Goal: Task Accomplishment & Management: Manage account settings

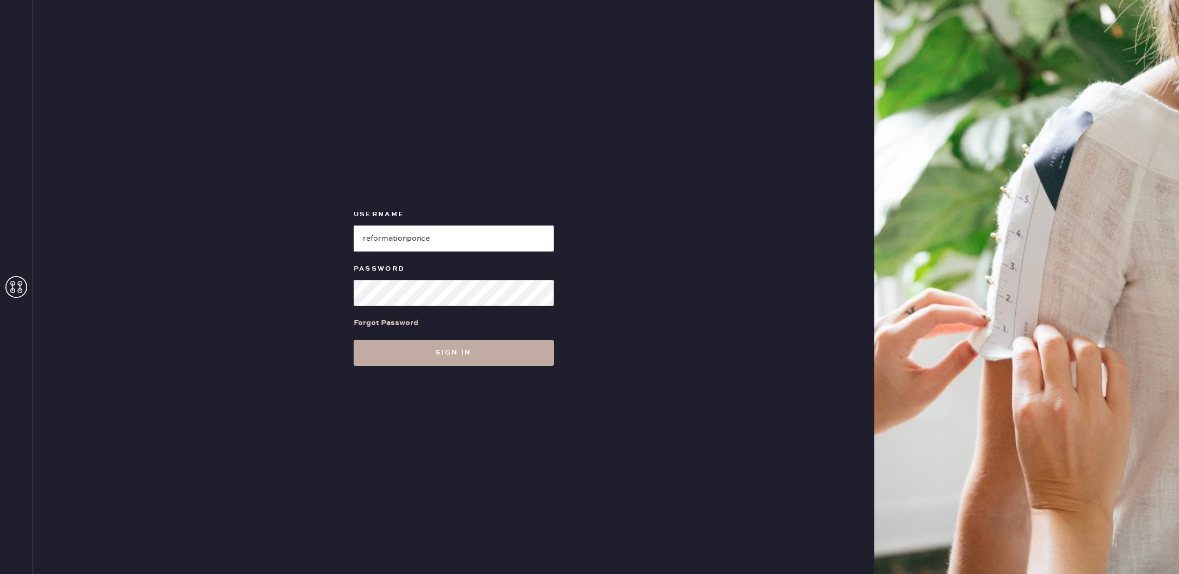
click at [440, 361] on button "Sign in" at bounding box center [454, 353] width 200 height 26
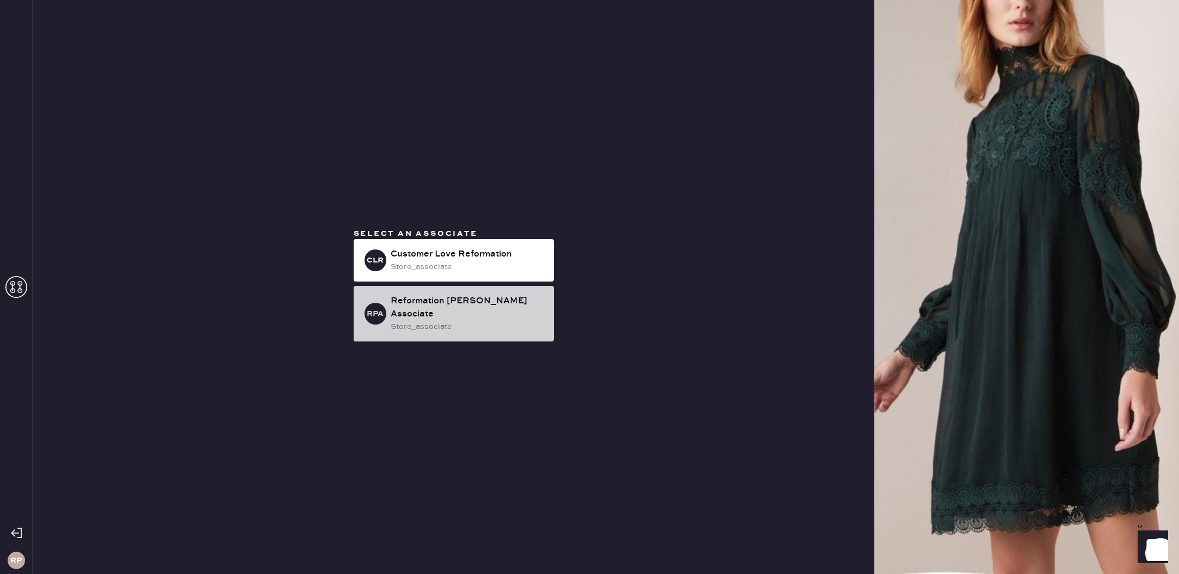
click at [492, 306] on div "Reformation [PERSON_NAME] Associate" at bounding box center [468, 307] width 155 height 26
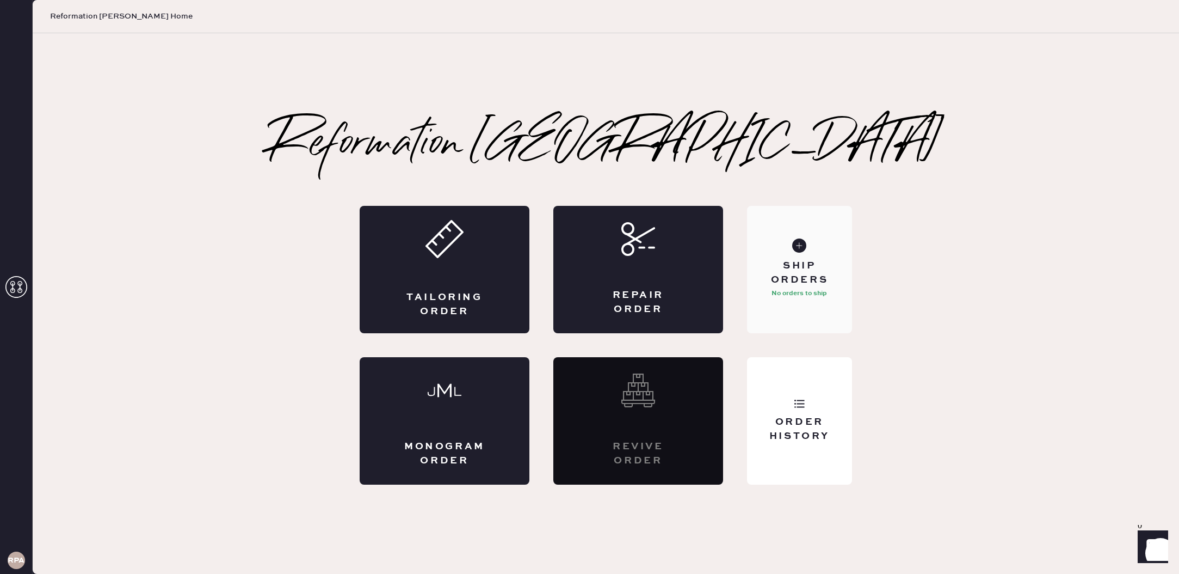
click at [828, 290] on div "Ship Orders No orders to ship" at bounding box center [799, 269] width 105 height 127
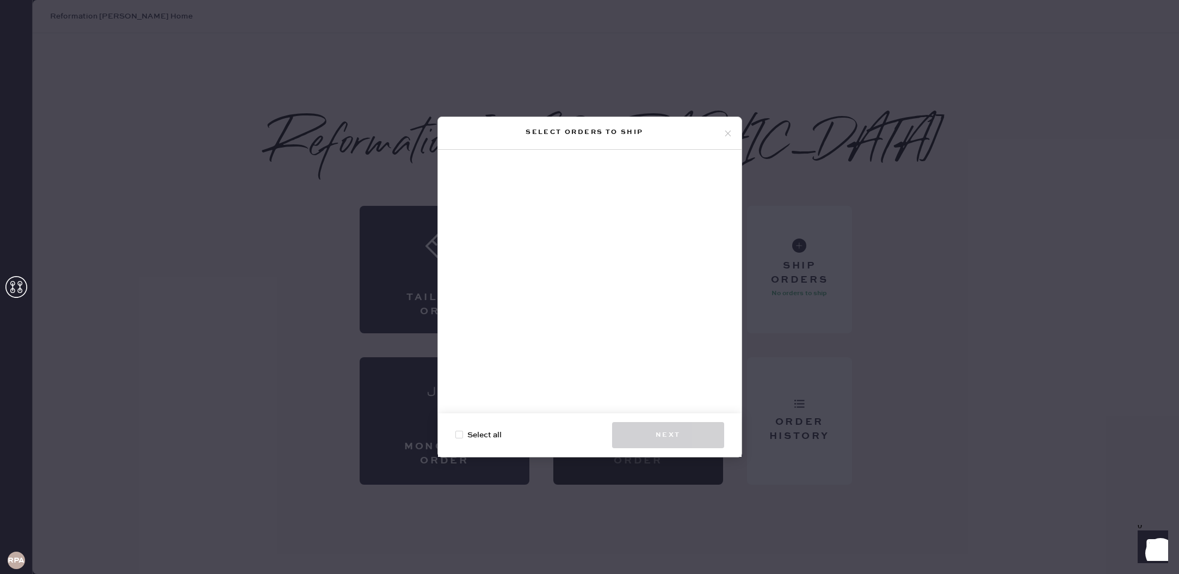
click at [461, 435] on div at bounding box center [459, 434] width 8 height 8
click at [456, 429] on input "Select all" at bounding box center [455, 429] width 1 height 1
checkbox input "true"
click at [761, 427] on div "Select orders to ship Select all Next" at bounding box center [589, 287] width 1179 height 574
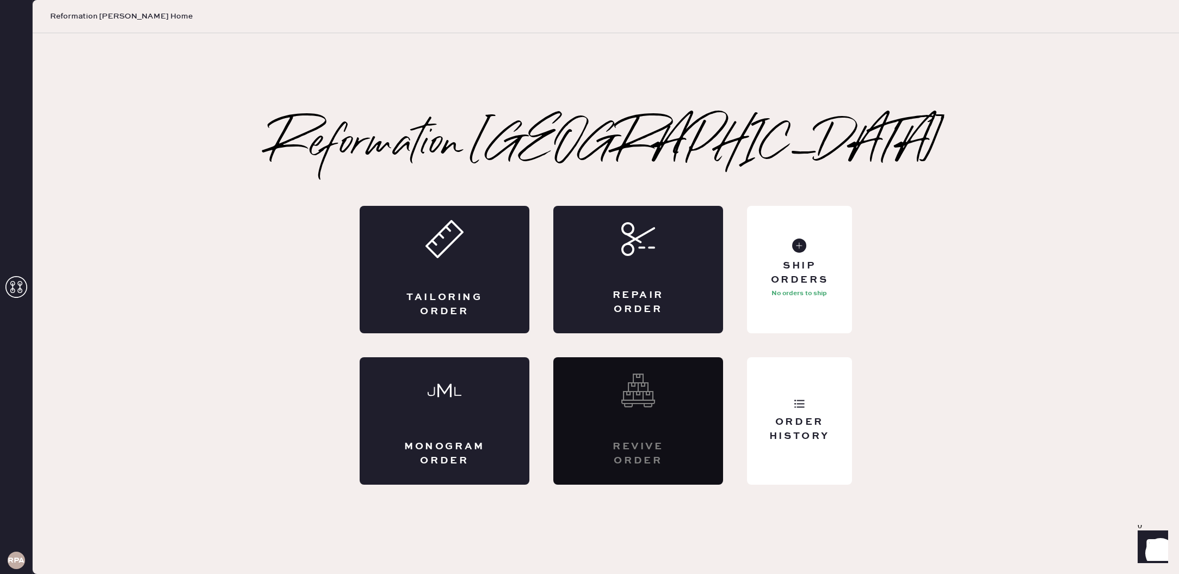
click at [1059, 397] on div "Reformation [PERSON_NAME] Tailoring Order Repair Order Monogram Order Revive or…" at bounding box center [606, 303] width 1147 height 361
click at [781, 421] on div "Order History" at bounding box center [800, 428] width 88 height 27
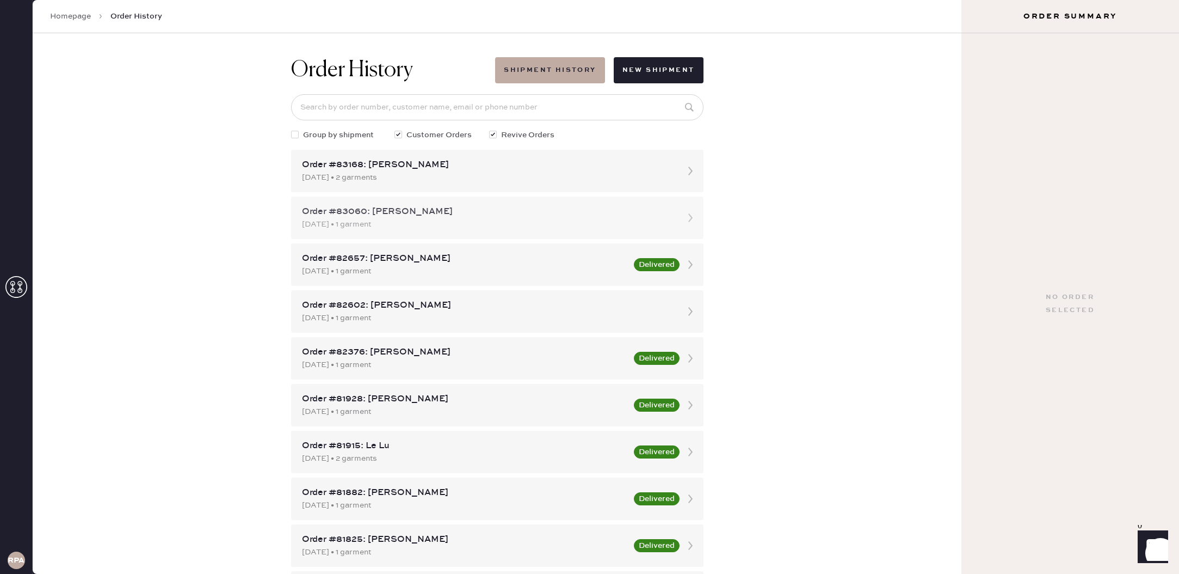
click at [491, 201] on div "Order #83060: [PERSON_NAME] [DATE] • 1 garment" at bounding box center [497, 217] width 412 height 42
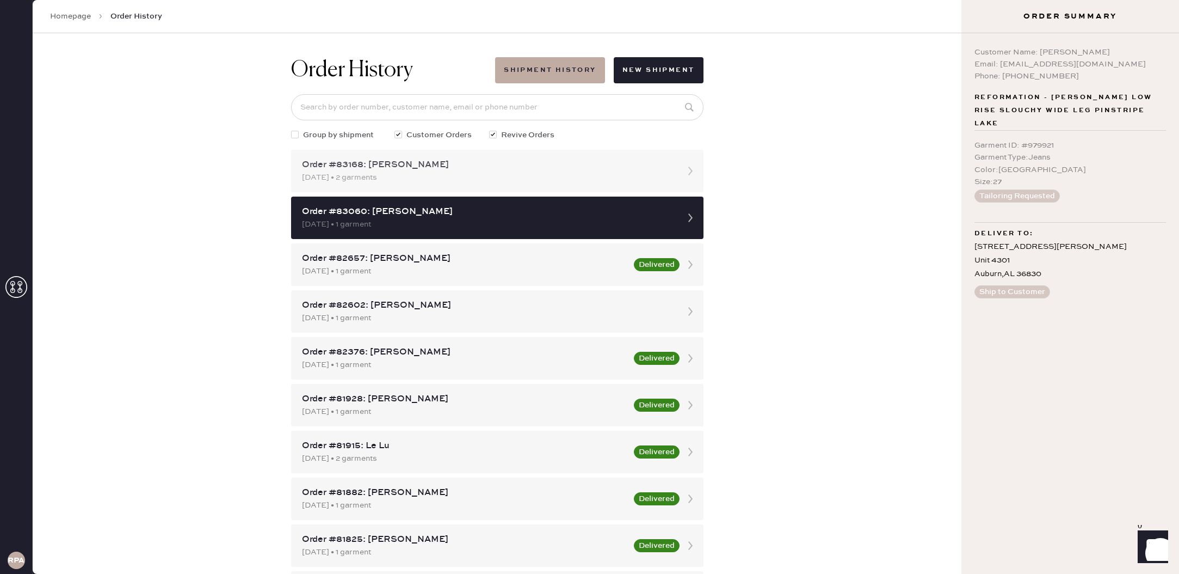
click at [496, 181] on div "[DATE] • 2 garments" at bounding box center [487, 177] width 371 height 12
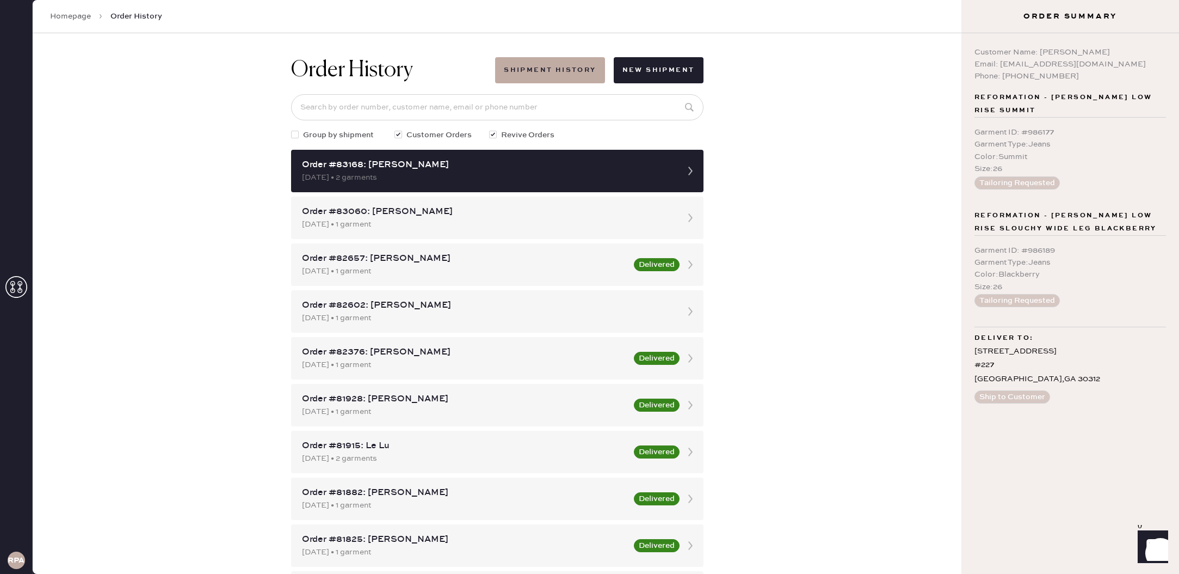
click at [297, 137] on div at bounding box center [295, 135] width 8 height 8
click at [292, 130] on input "Group by shipment" at bounding box center [291, 129] width 1 height 1
checkbox input "true"
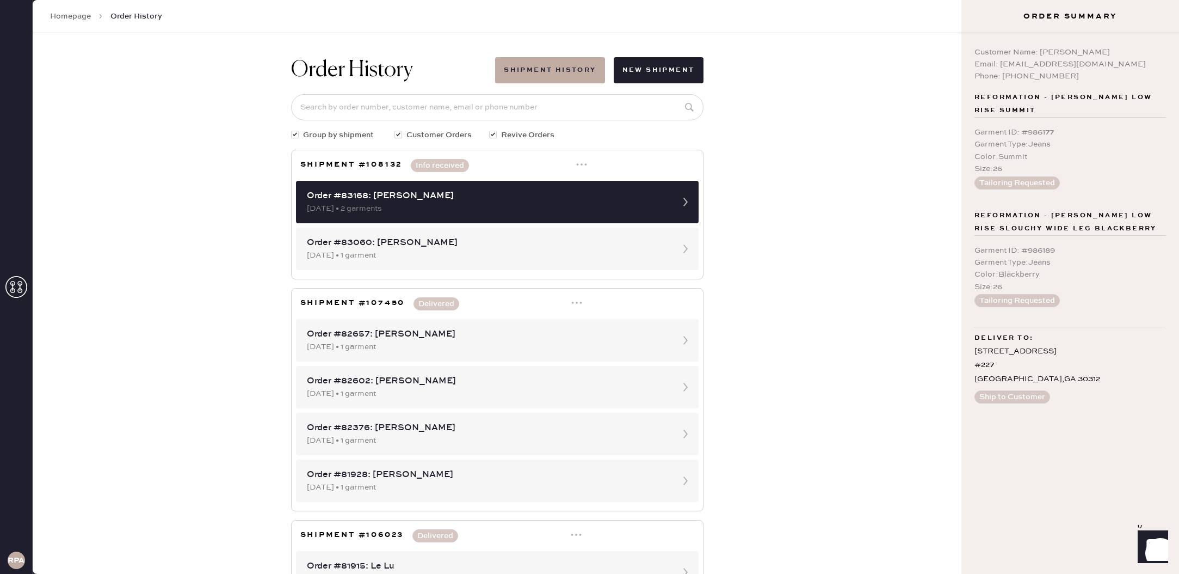
click at [584, 165] on icon at bounding box center [581, 164] width 11 height 11
click at [565, 191] on div "Print Shipping Label" at bounding box center [535, 186] width 75 height 12
click at [584, 163] on icon at bounding box center [581, 164] width 11 height 11
click at [555, 206] on div "Print Packing List(s)" at bounding box center [535, 204] width 75 height 12
